Goal: Check status: Check status

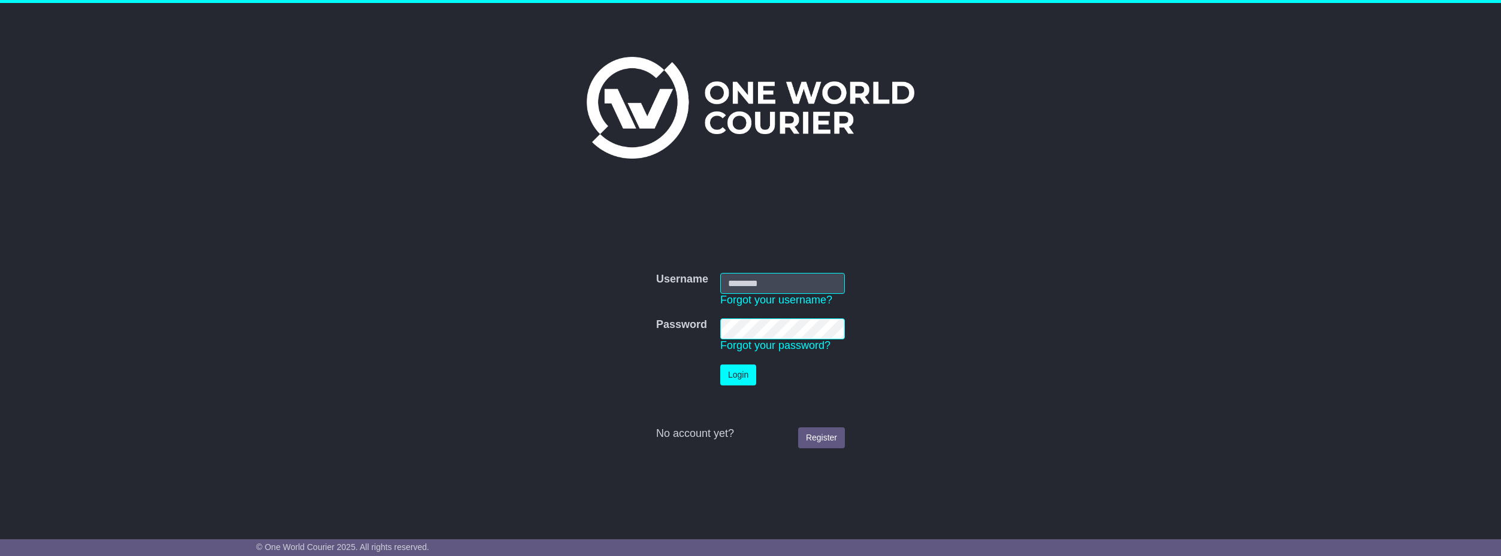
type input "*********"
click at [749, 373] on button "Login" at bounding box center [738, 375] width 36 height 21
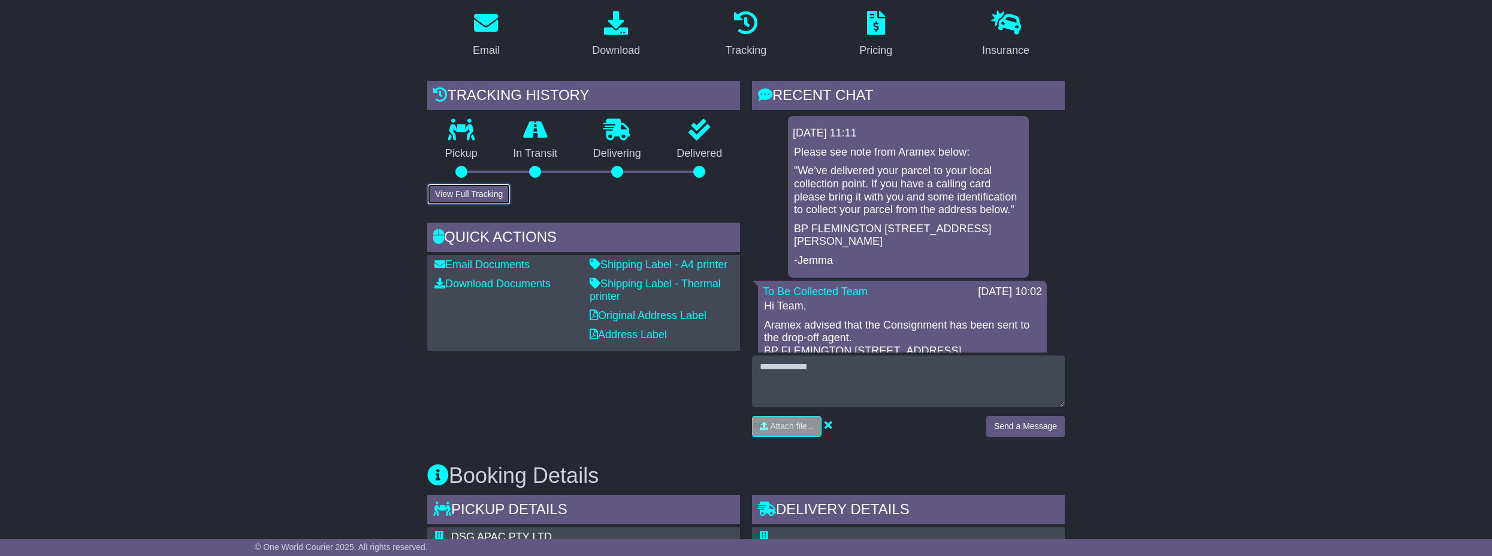
click at [480, 190] on button "View Full Tracking" at bounding box center [468, 194] width 83 height 21
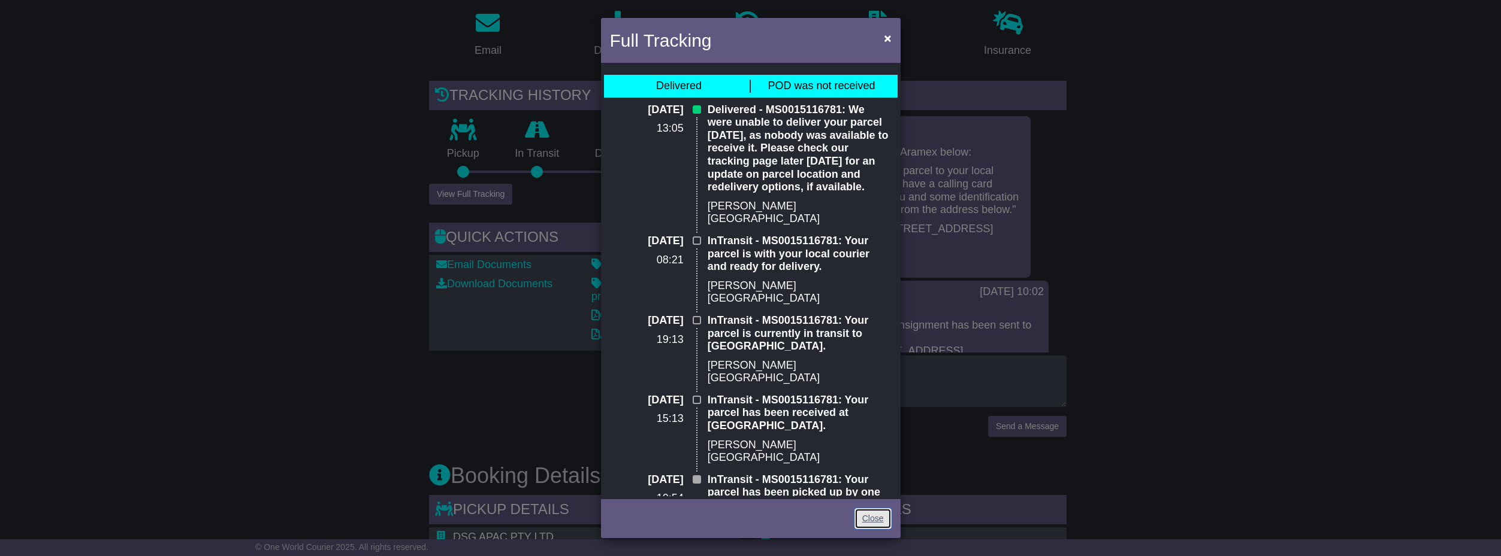
click at [873, 511] on link "Close" at bounding box center [872, 519] width 37 height 21
